Goal: Task Accomplishment & Management: Manage account settings

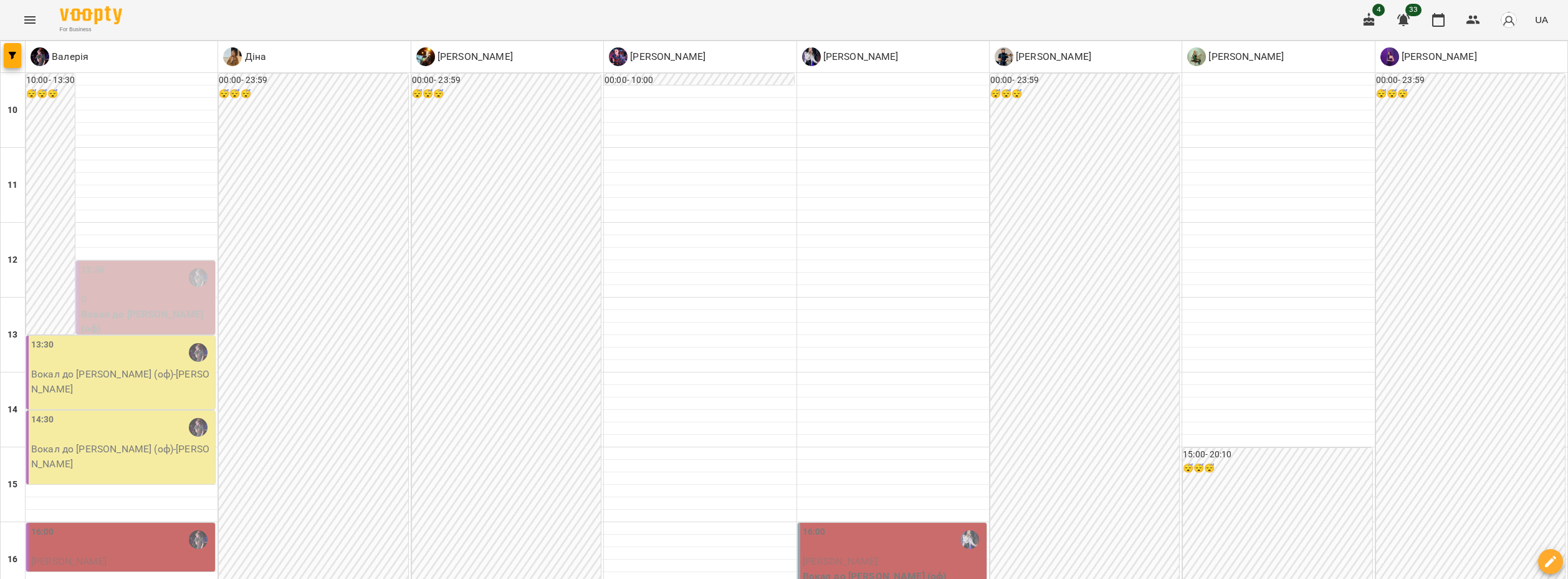
scroll to position [375, 0]
type input "**********"
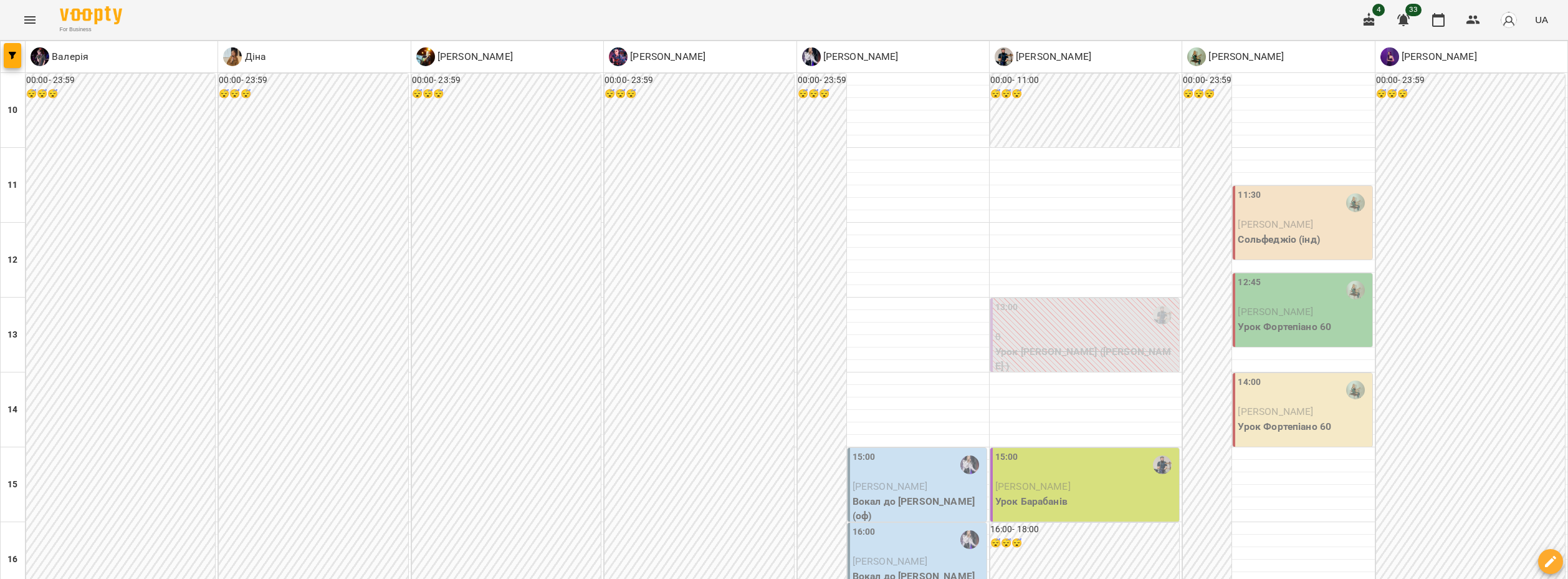
scroll to position [249, 0]
click at [1056, 480] on span "[PERSON_NAME]" at bounding box center [1033, 486] width 76 height 12
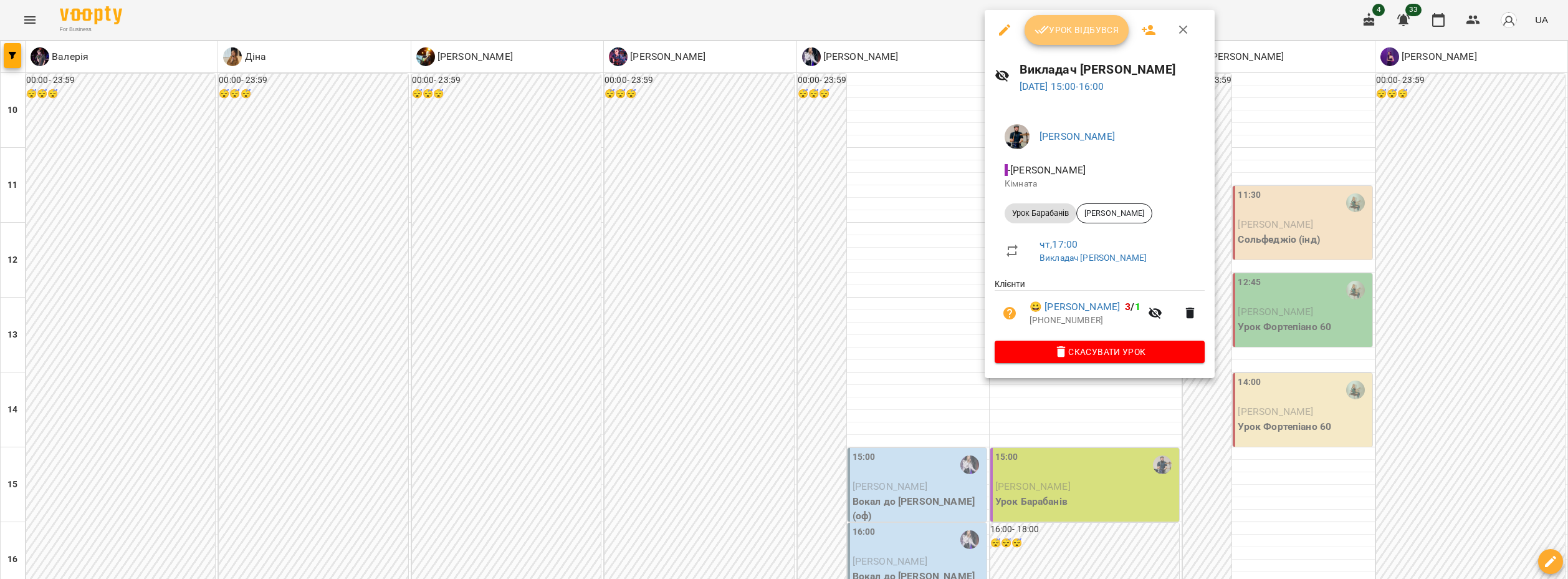
click at [1063, 33] on span "Урок відбувся" at bounding box center [1076, 30] width 85 height 15
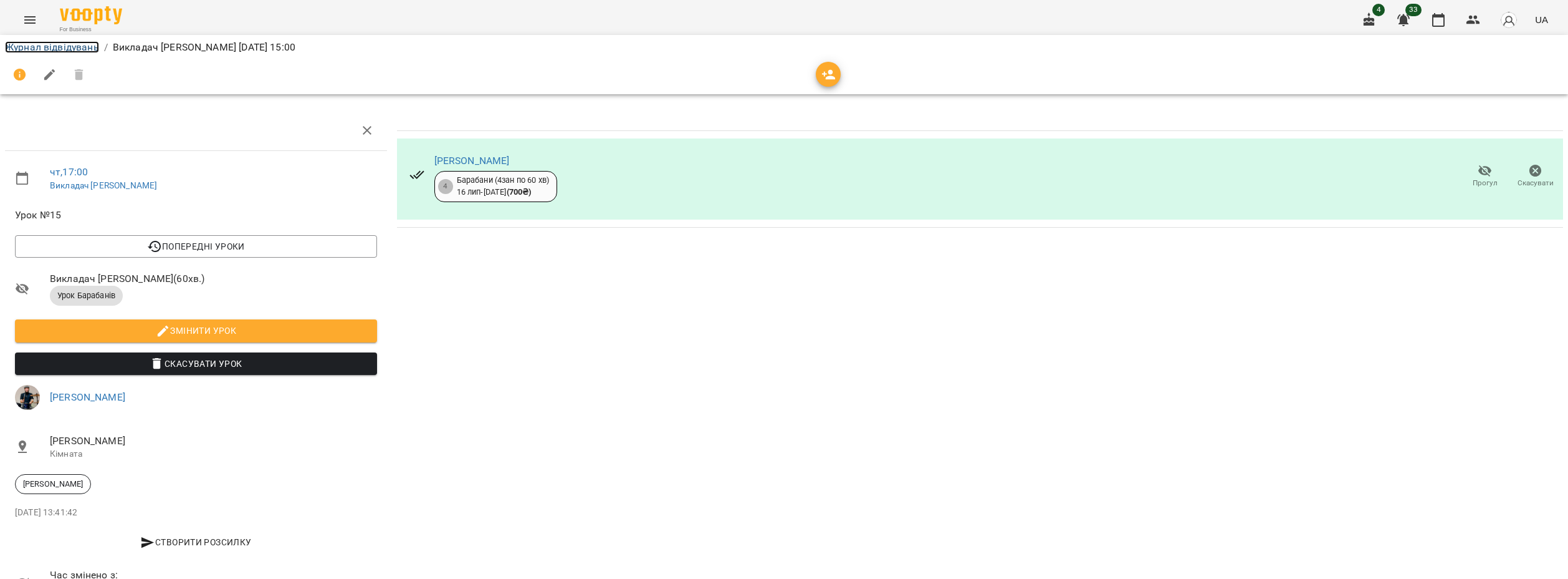
click at [9, 44] on link "Журнал відвідувань" at bounding box center [52, 47] width 94 height 12
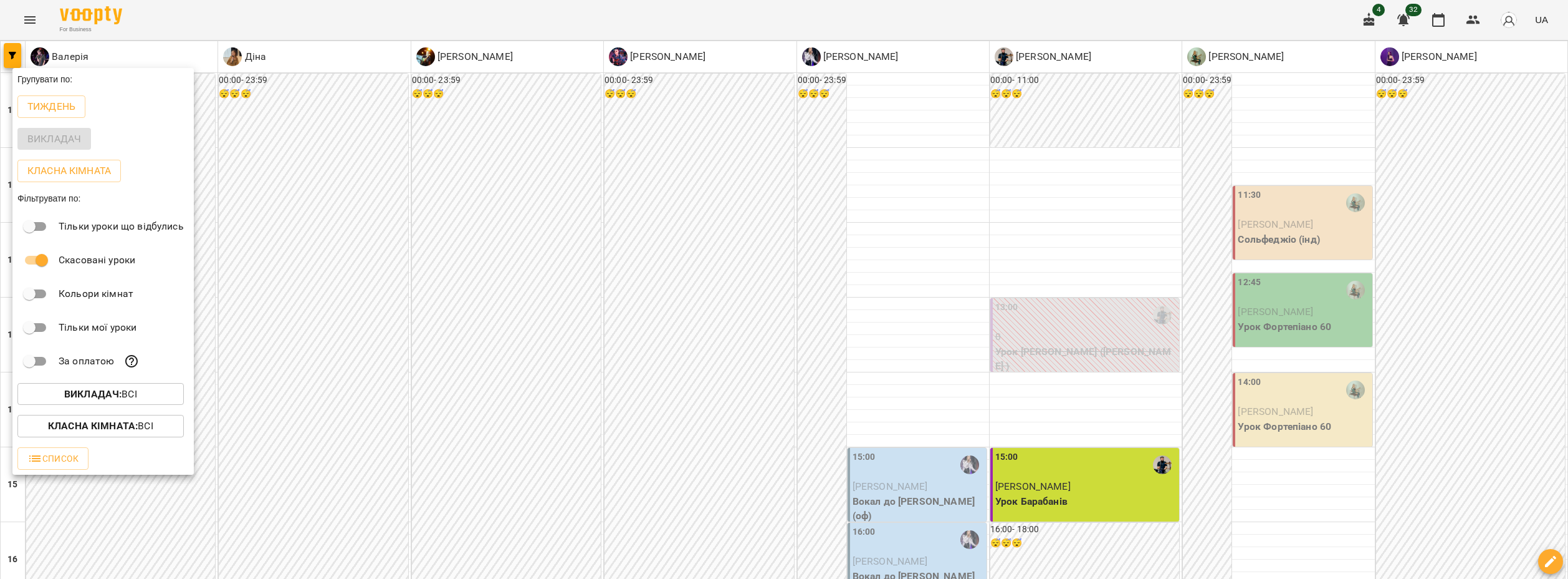
click at [1161, 531] on div at bounding box center [784, 289] width 1568 height 579
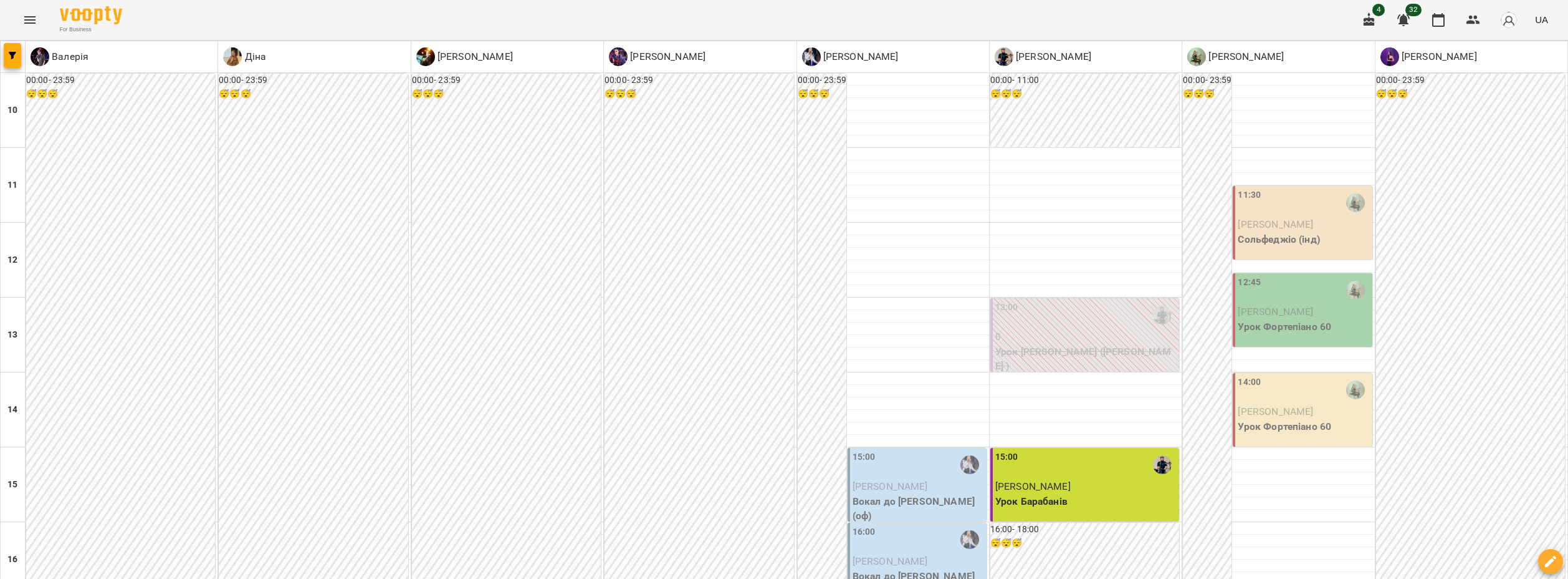
scroll to position [125, 0]
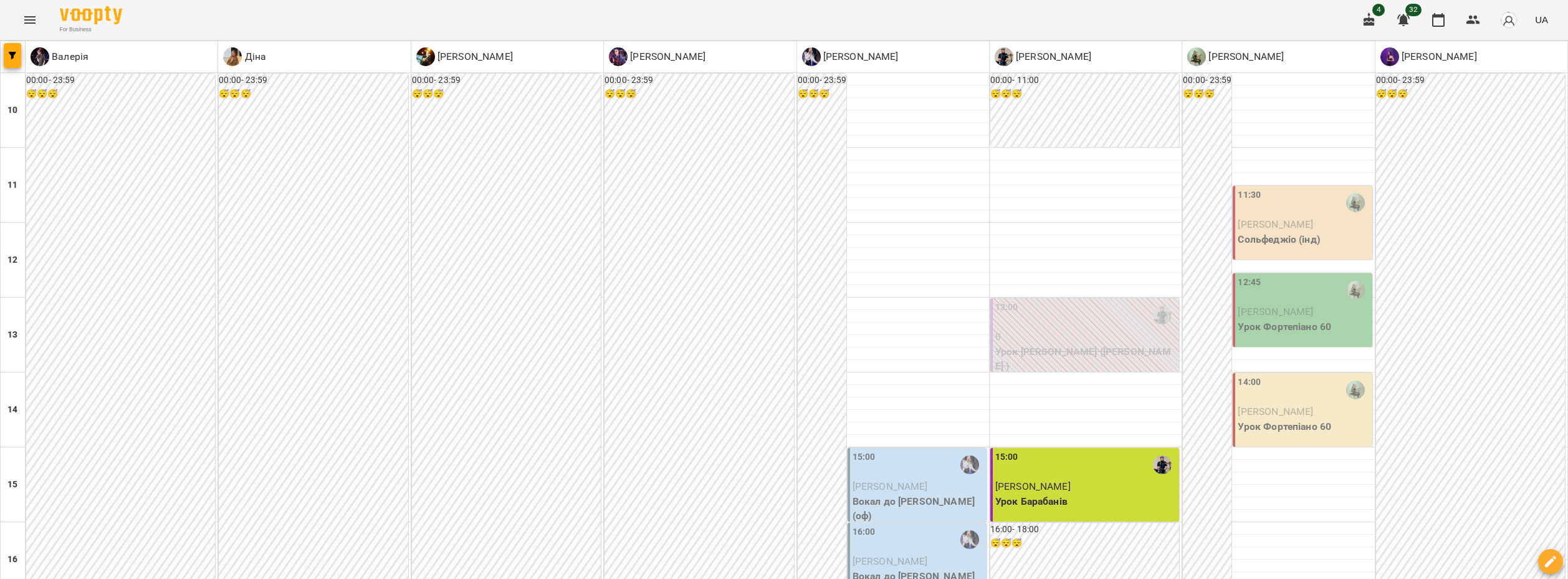
click at [1264, 211] on div "11:30" at bounding box center [1303, 203] width 132 height 29
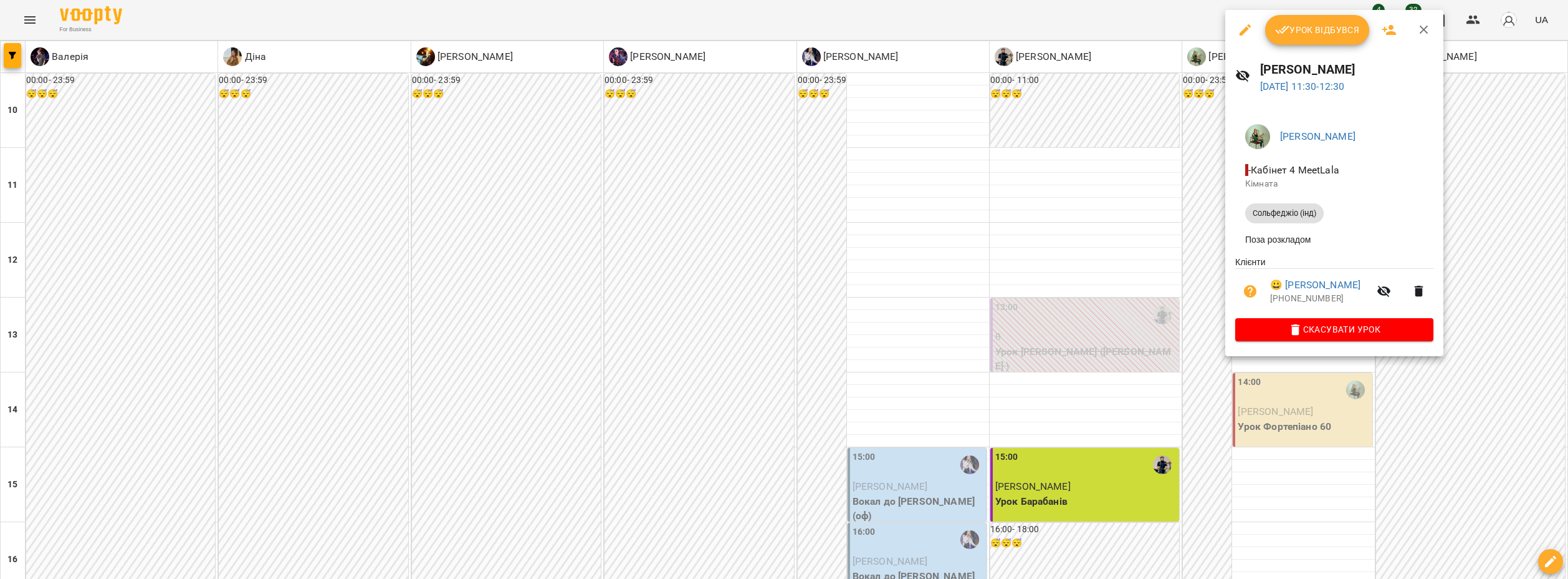
click at [1303, 30] on span "Урок відбувся" at bounding box center [1317, 30] width 85 height 15
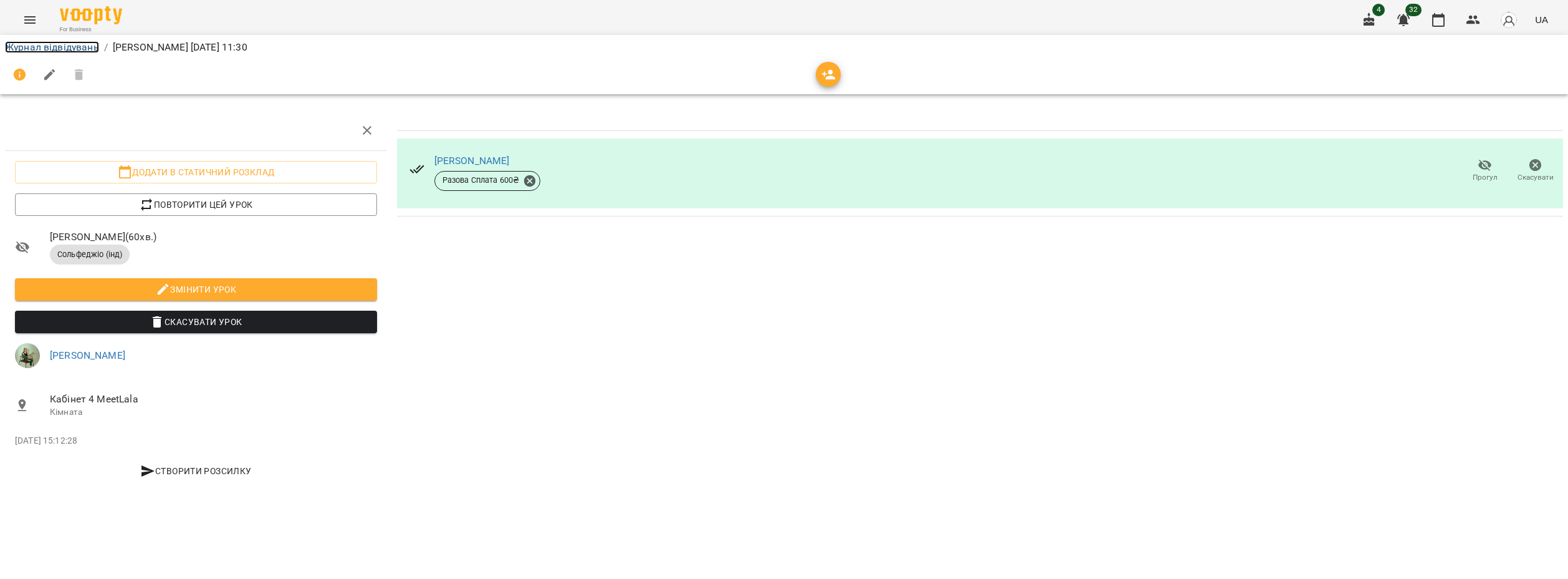
click at [84, 49] on link "Журнал відвідувань" at bounding box center [52, 47] width 94 height 12
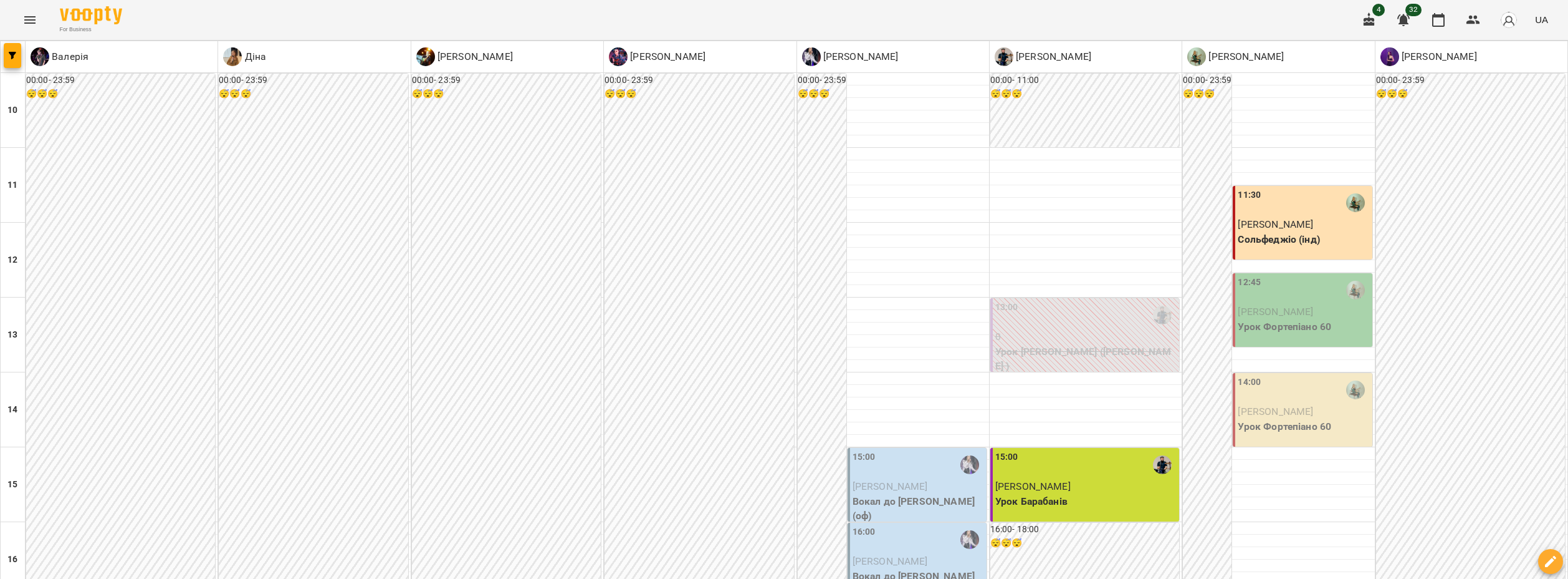
click at [1303, 311] on p "[PERSON_NAME]" at bounding box center [1303, 311] width 132 height 15
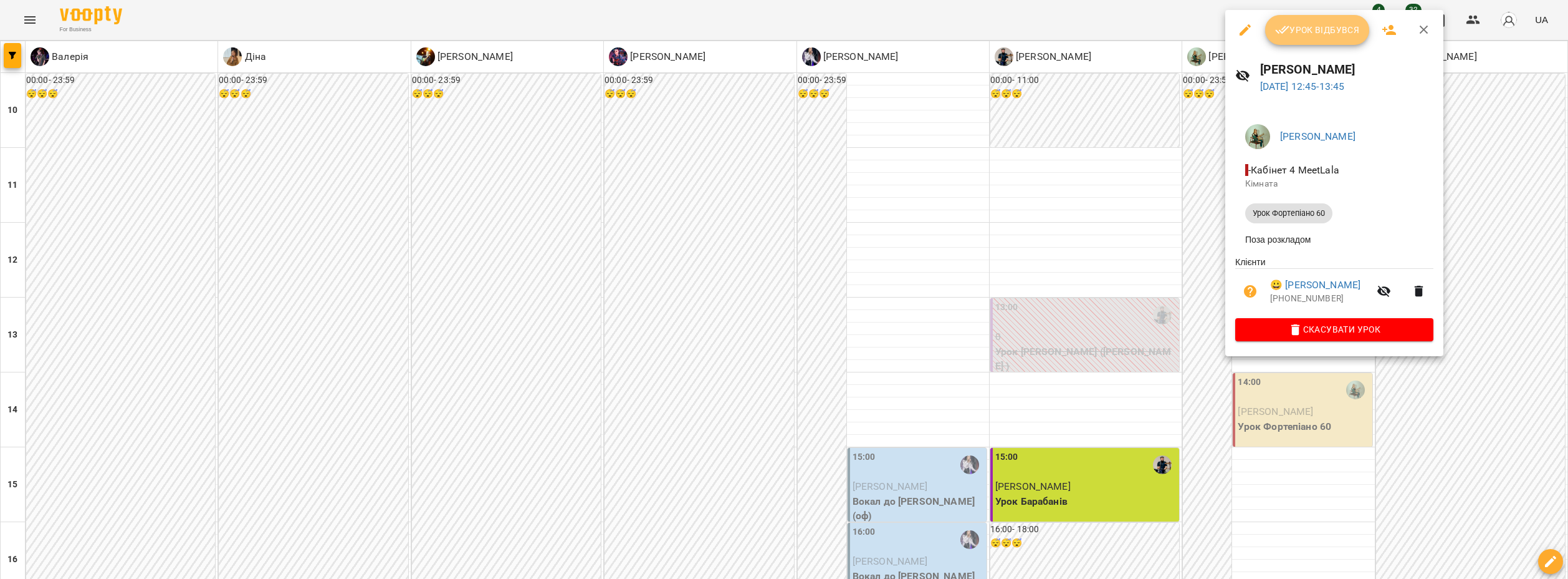
click at [1313, 18] on button "Урок відбувся" at bounding box center [1317, 30] width 105 height 30
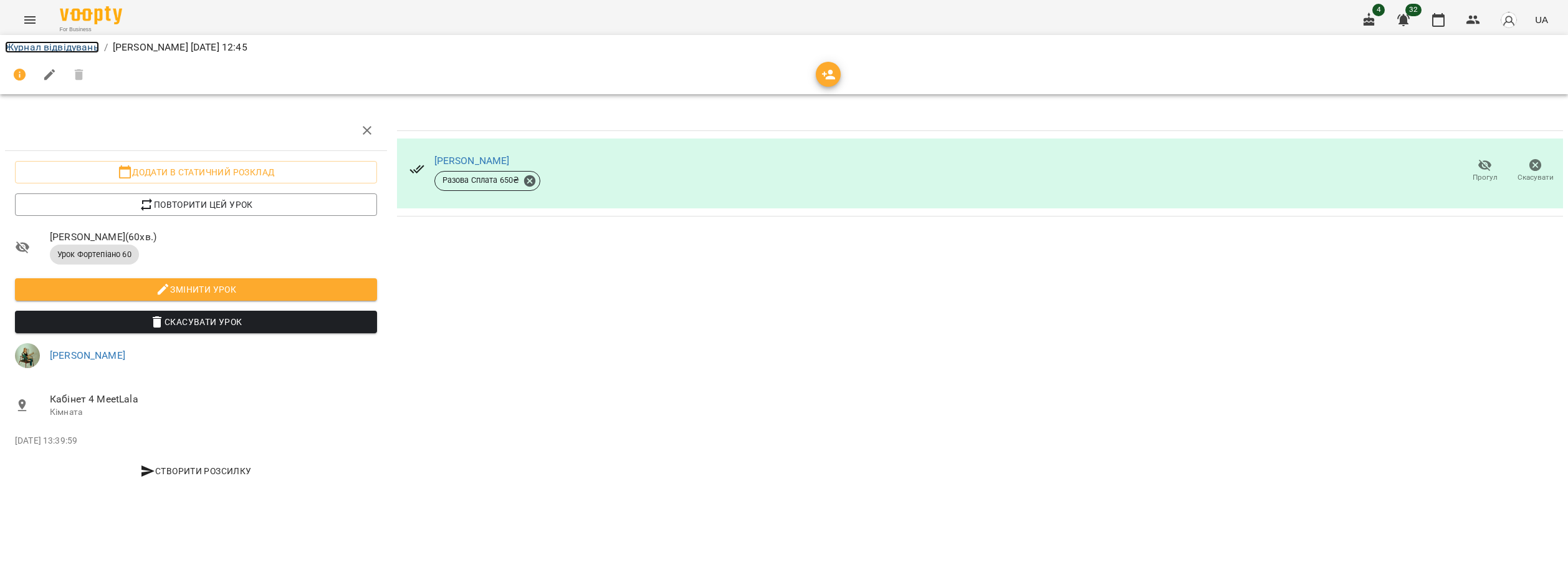
click at [68, 43] on link "Журнал відвідувань" at bounding box center [52, 47] width 94 height 12
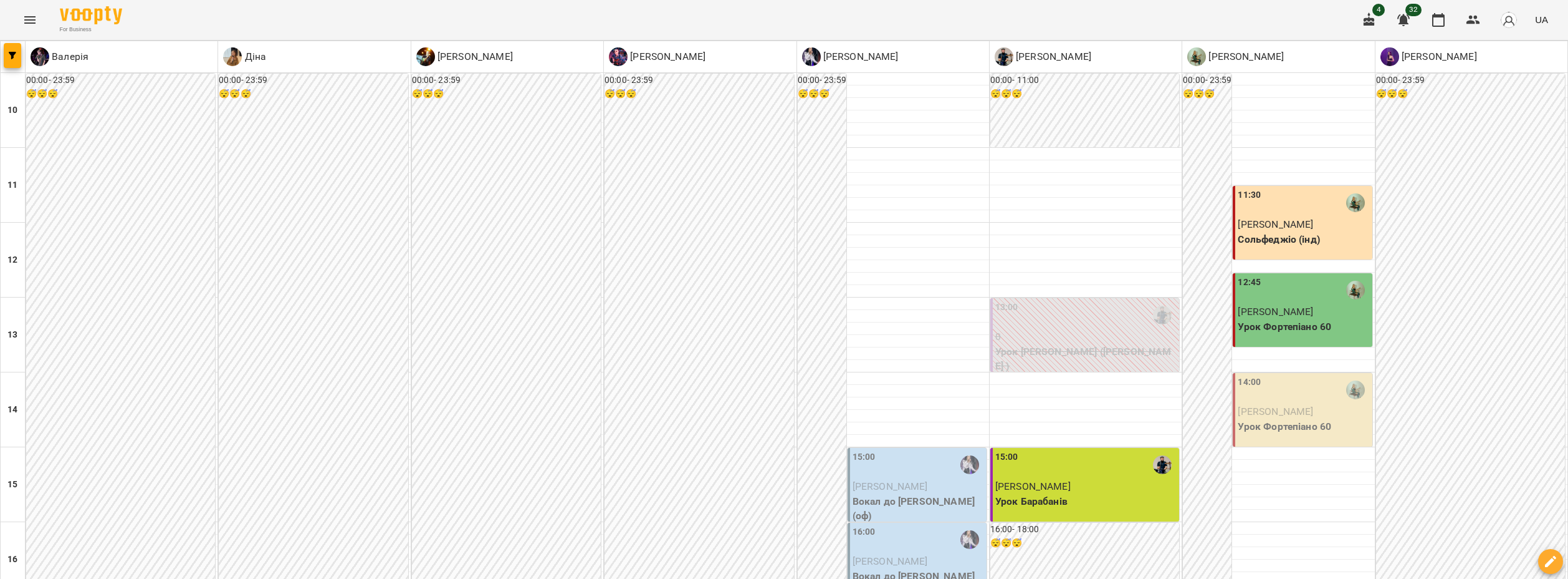
click at [1250, 395] on div "14:00" at bounding box center [1249, 390] width 23 height 29
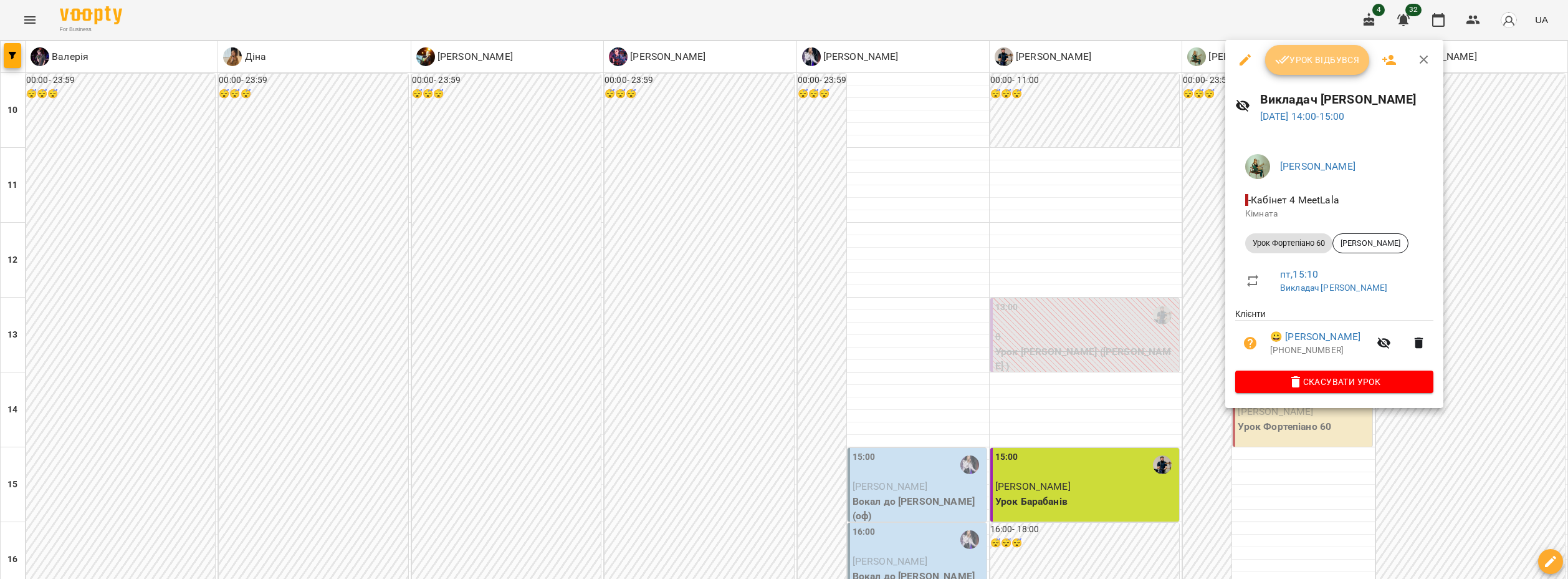
click at [1299, 56] on span "Урок відбувся" at bounding box center [1317, 60] width 85 height 15
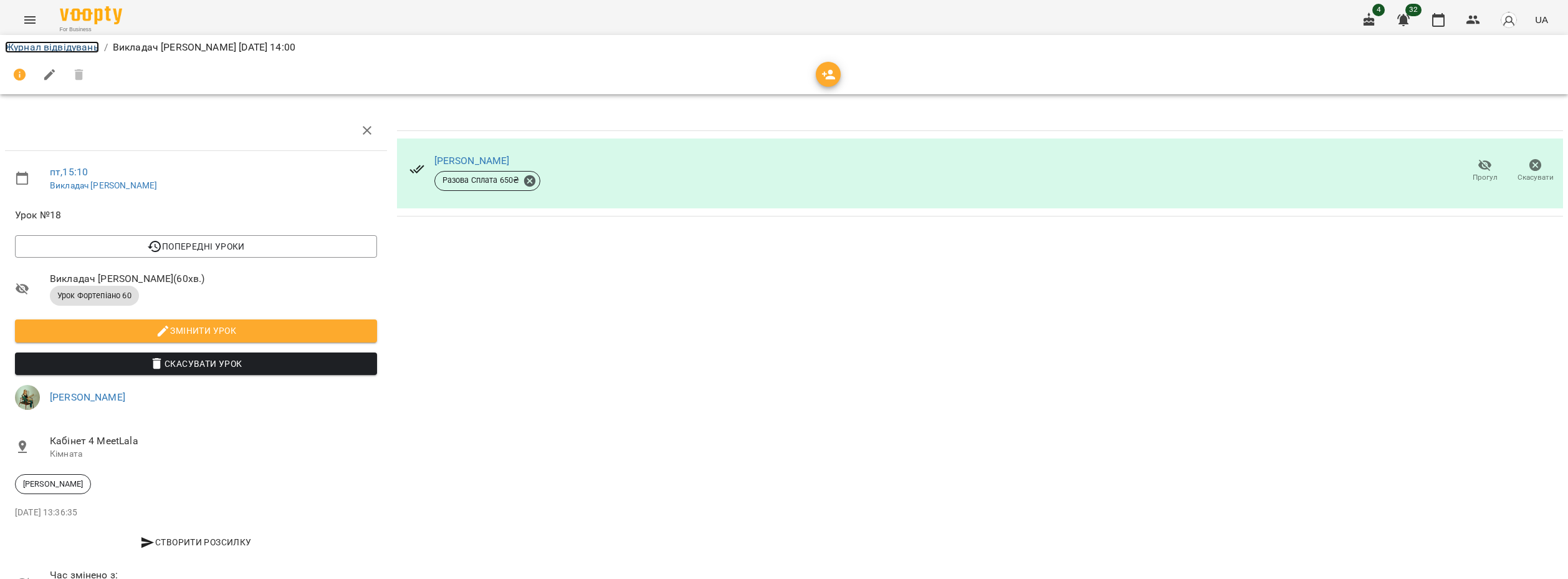
click at [75, 44] on link "Журнал відвідувань" at bounding box center [52, 47] width 94 height 12
